Goal: Find specific page/section: Find specific page/section

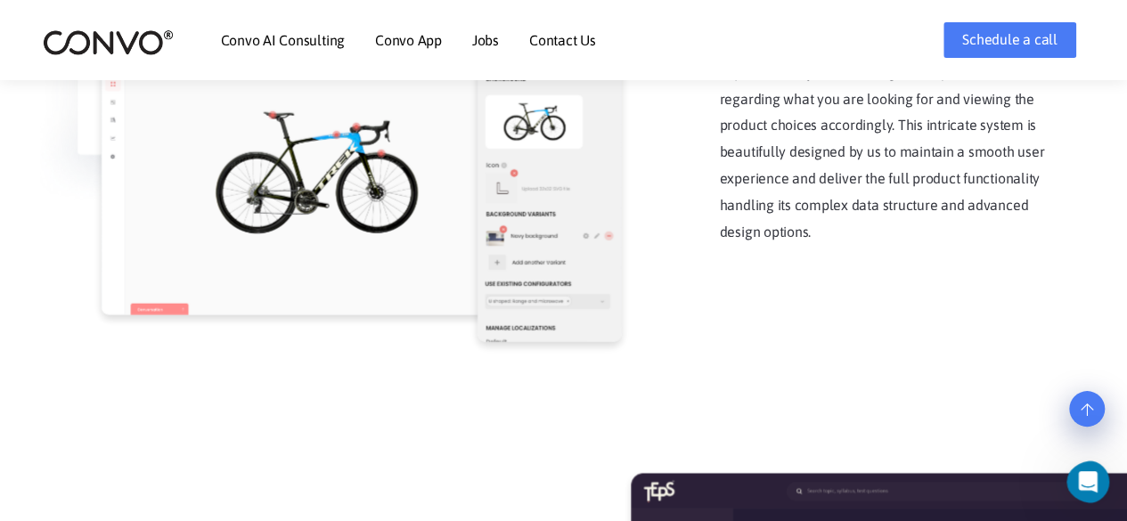
scroll to position [1878, 0]
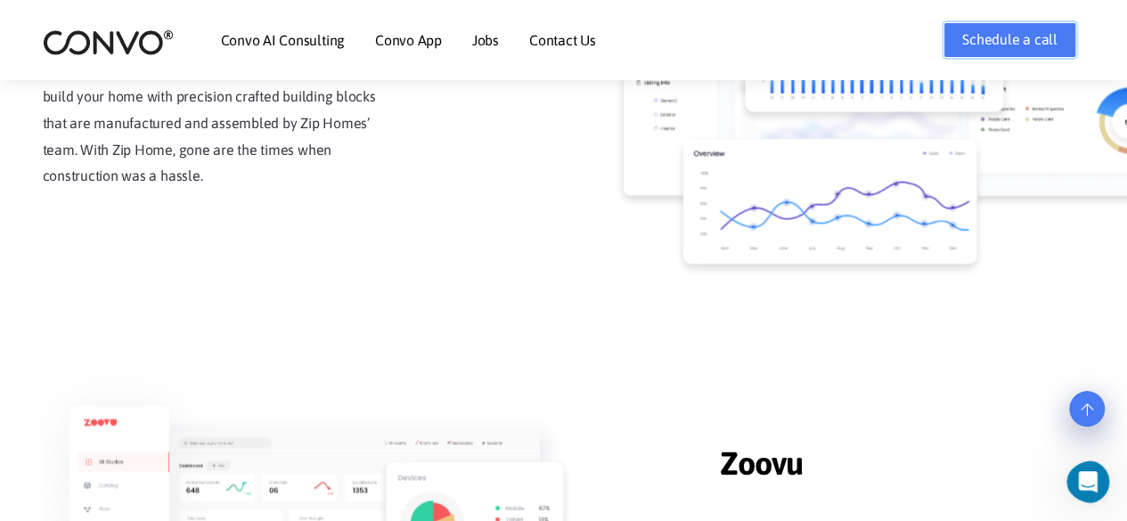
click at [1042, 28] on link "Schedule a call" at bounding box center [1010, 40] width 132 height 36
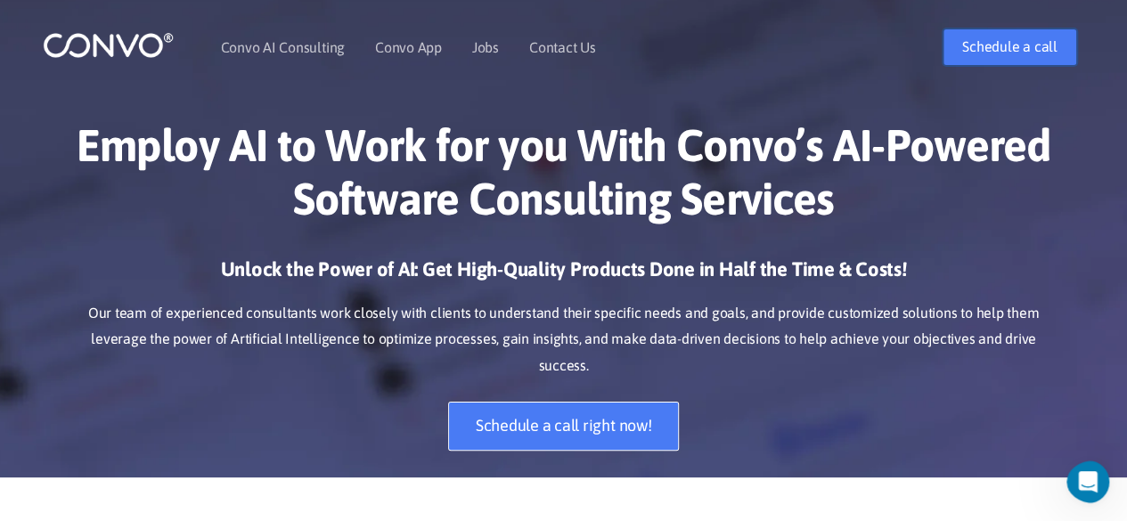
scroll to position [0, 0]
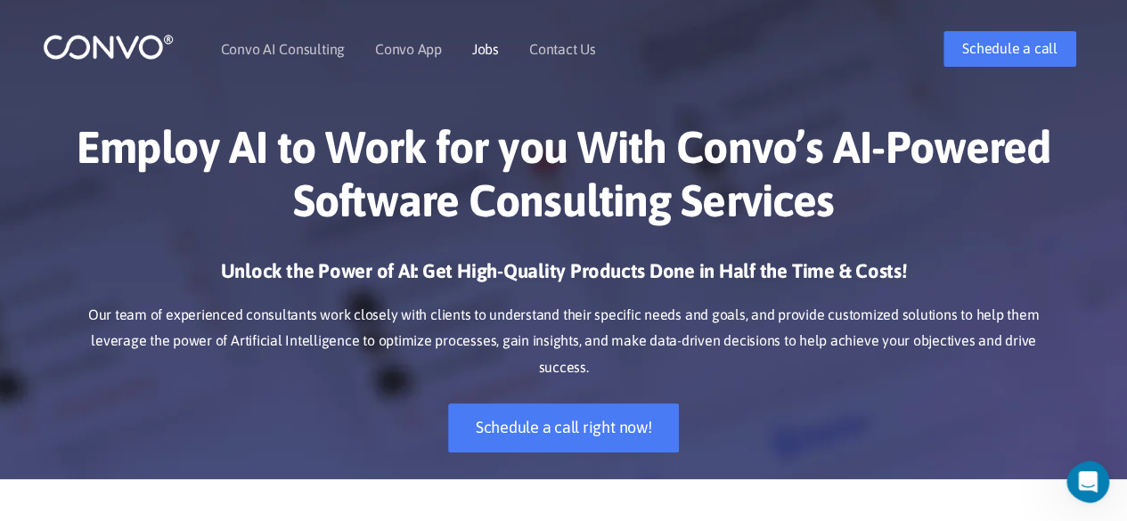
click at [476, 47] on link "Jobs" at bounding box center [485, 49] width 27 height 14
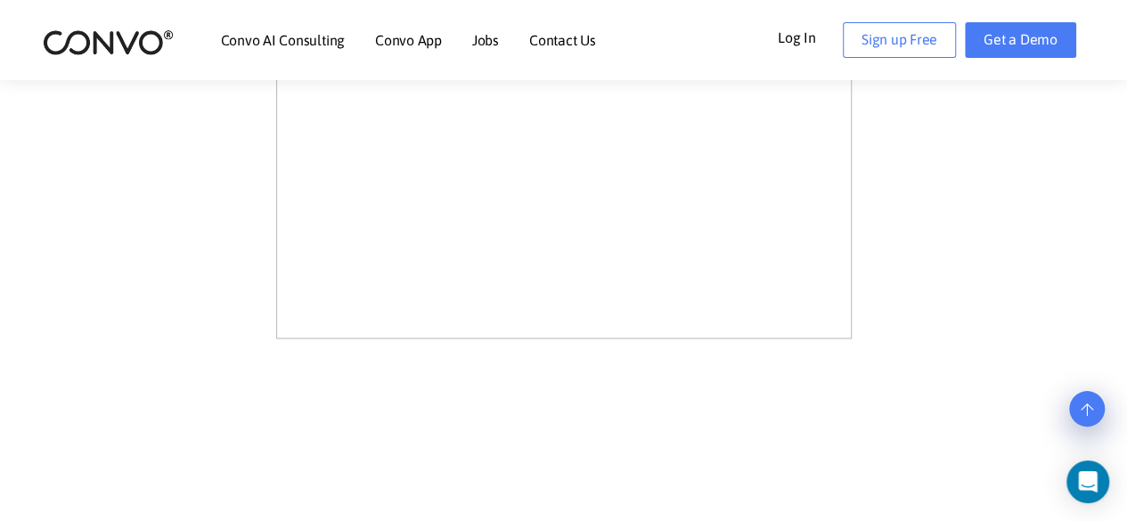
scroll to position [1426, 0]
click at [1021, 44] on link "Get a Demo" at bounding box center [1020, 40] width 111 height 36
